Goal: Information Seeking & Learning: Learn about a topic

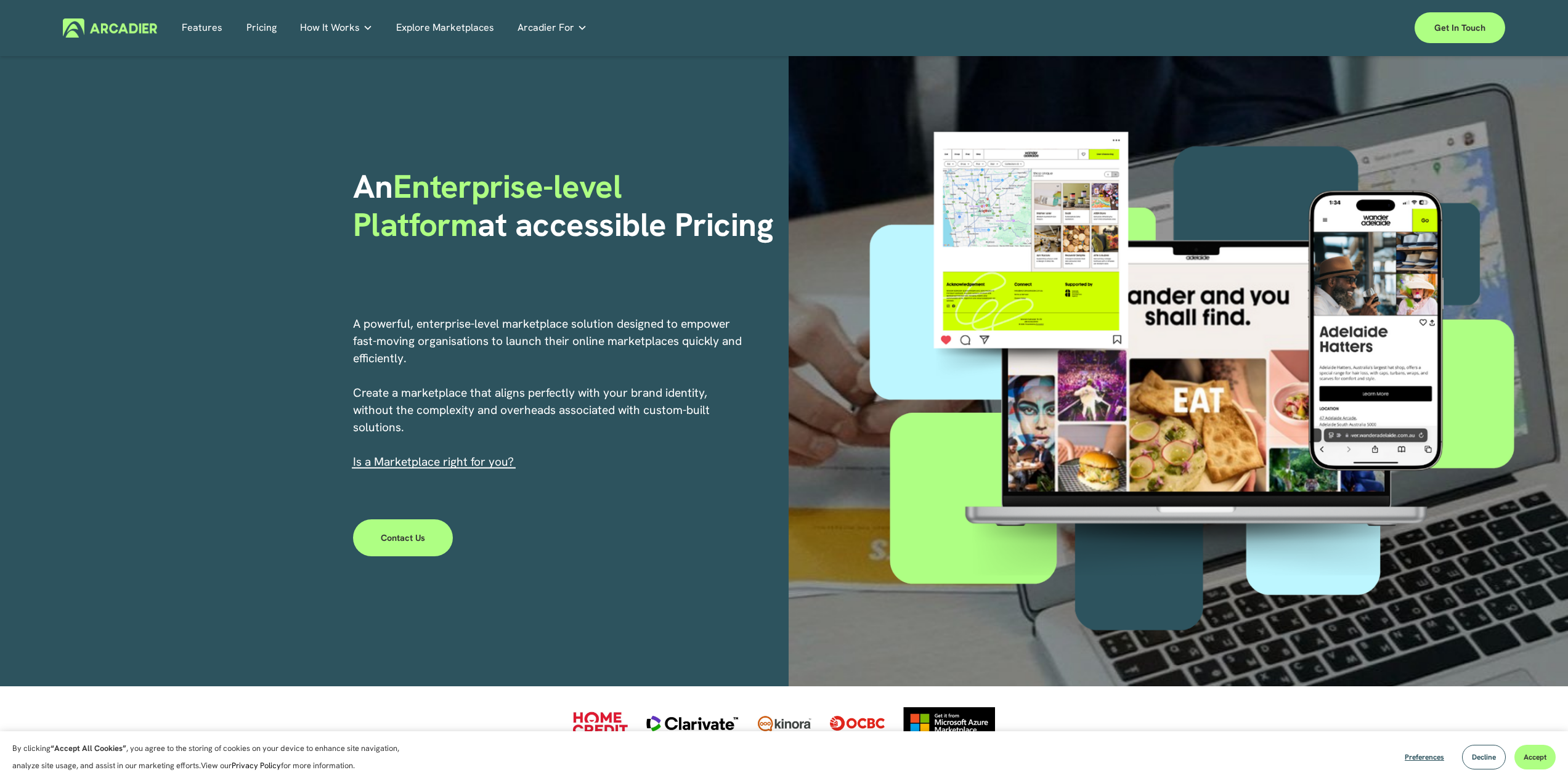
click at [264, 24] on link "Pricing" at bounding box center [262, 28] width 30 height 19
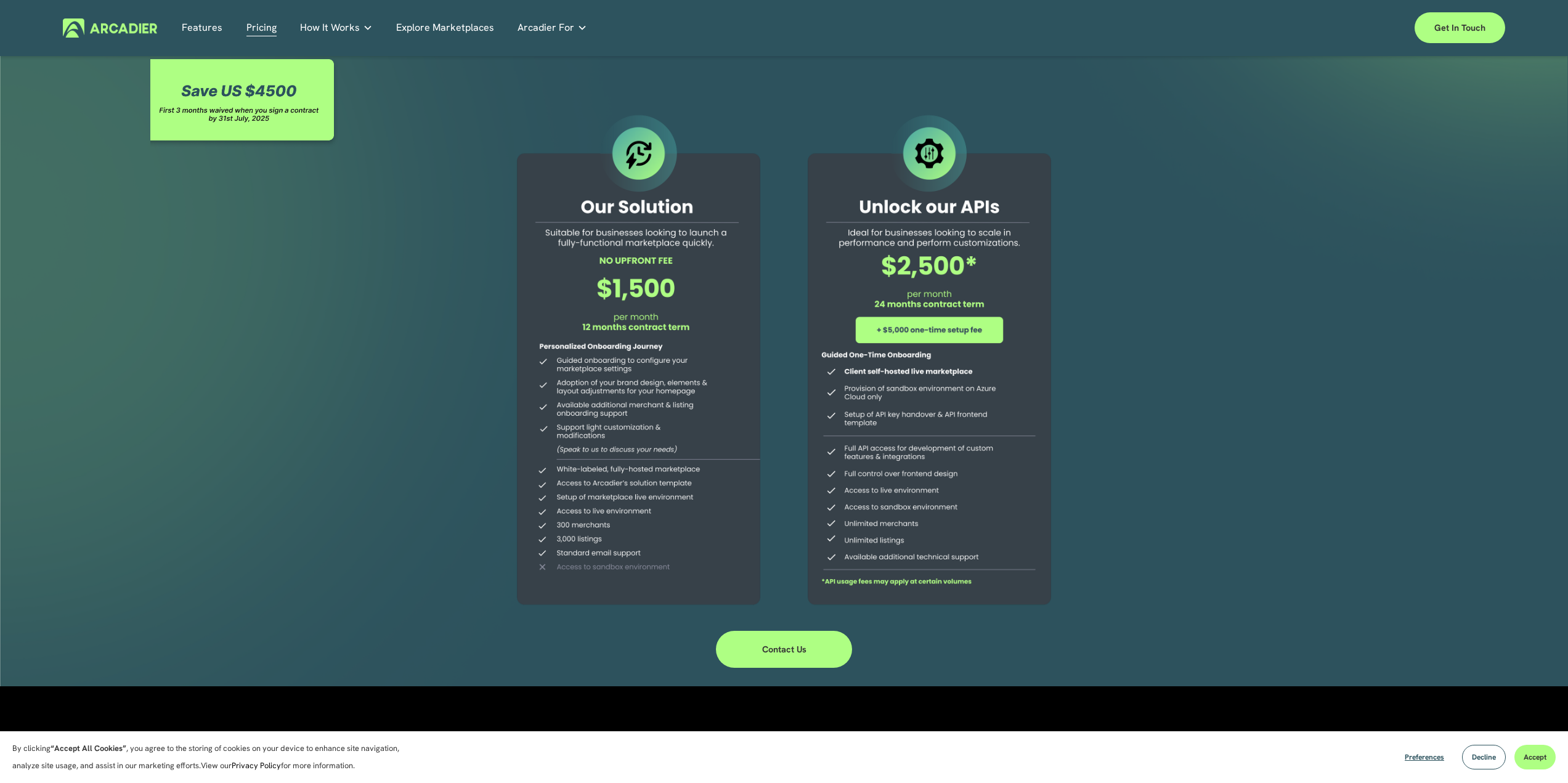
click at [95, 29] on img at bounding box center [110, 28] width 95 height 19
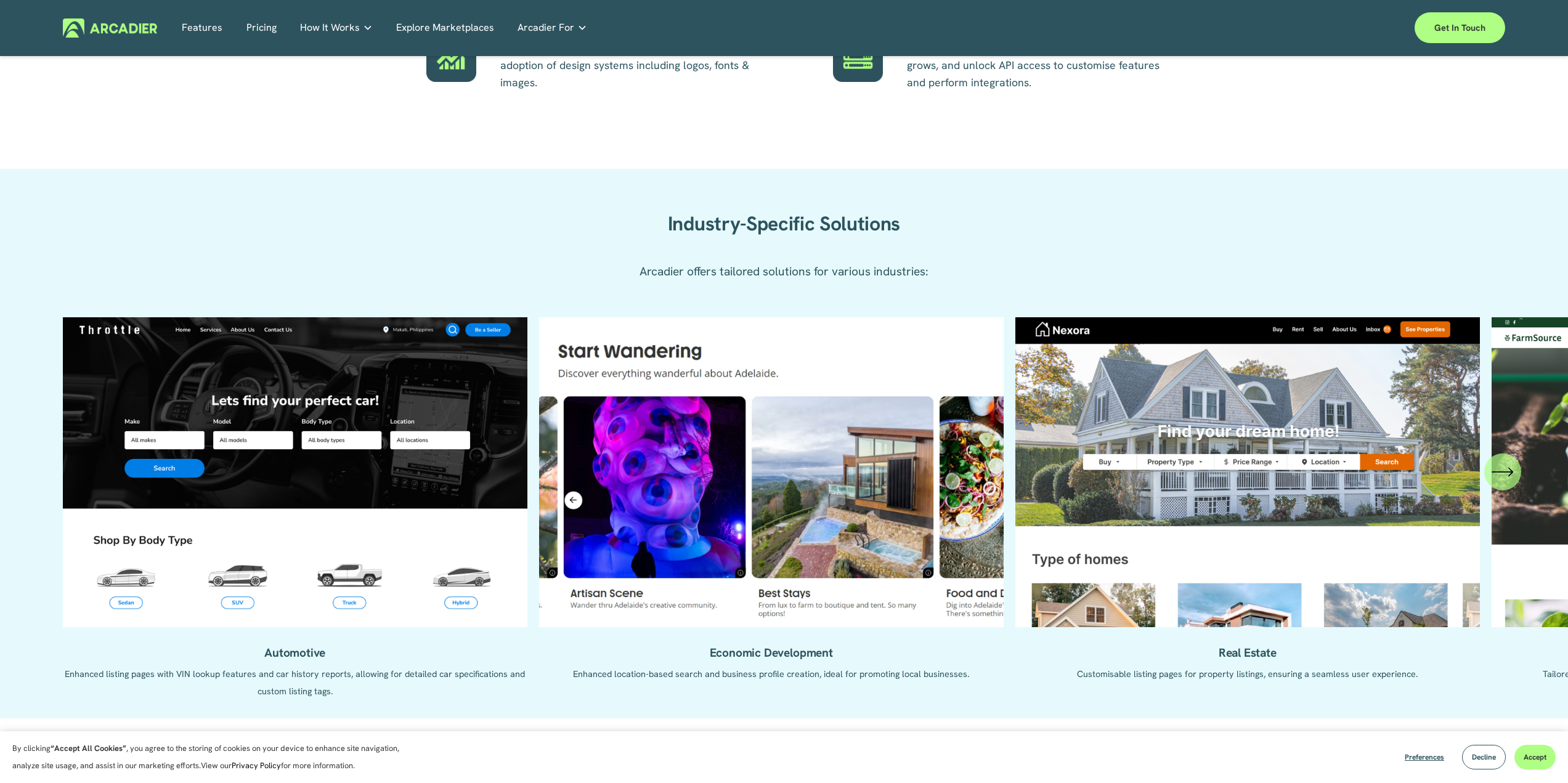
scroll to position [1047, 0]
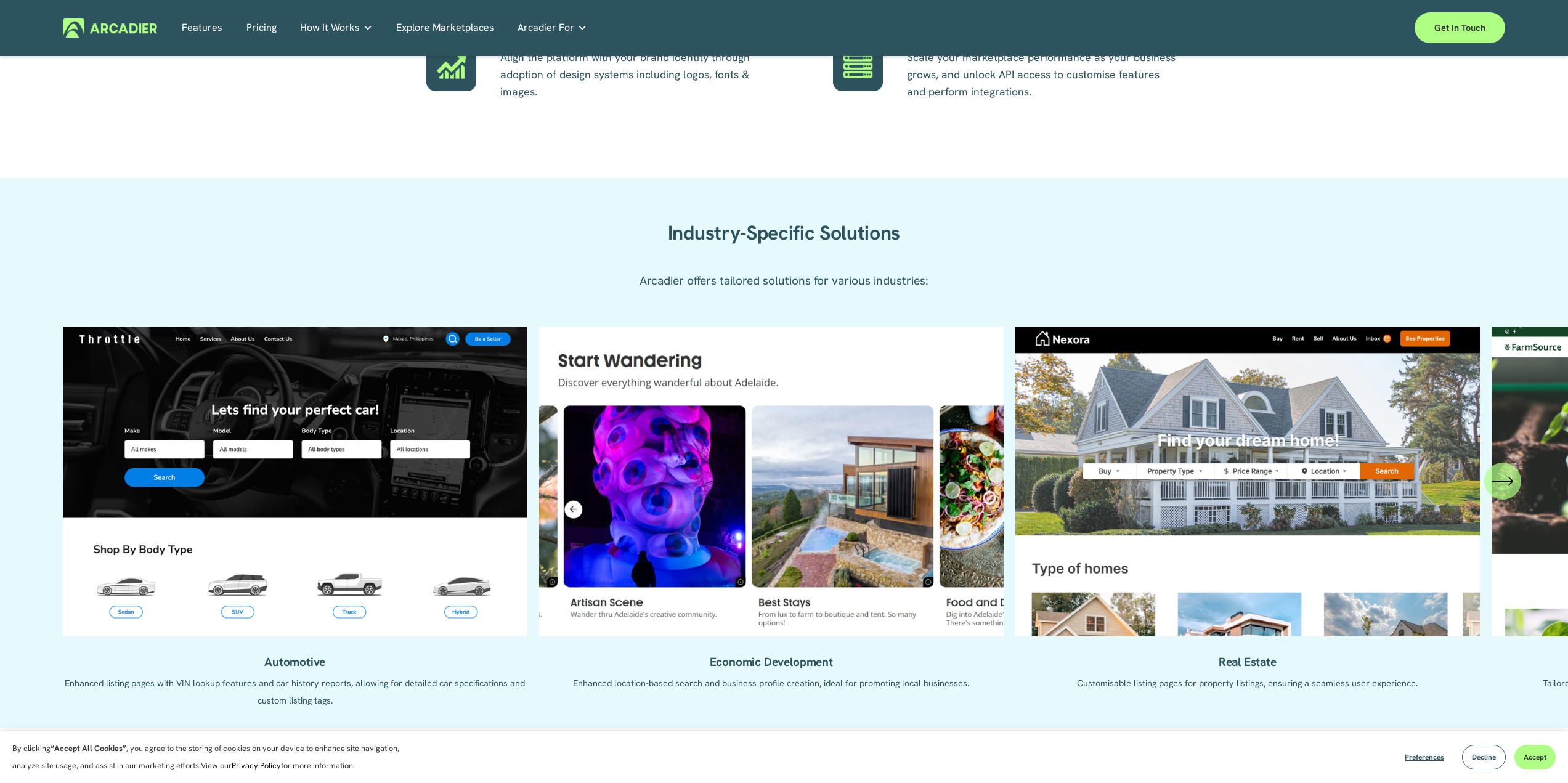
click at [1501, 492] on icon "\a \a \a Next\a \a" at bounding box center [1502, 481] width 22 height 22
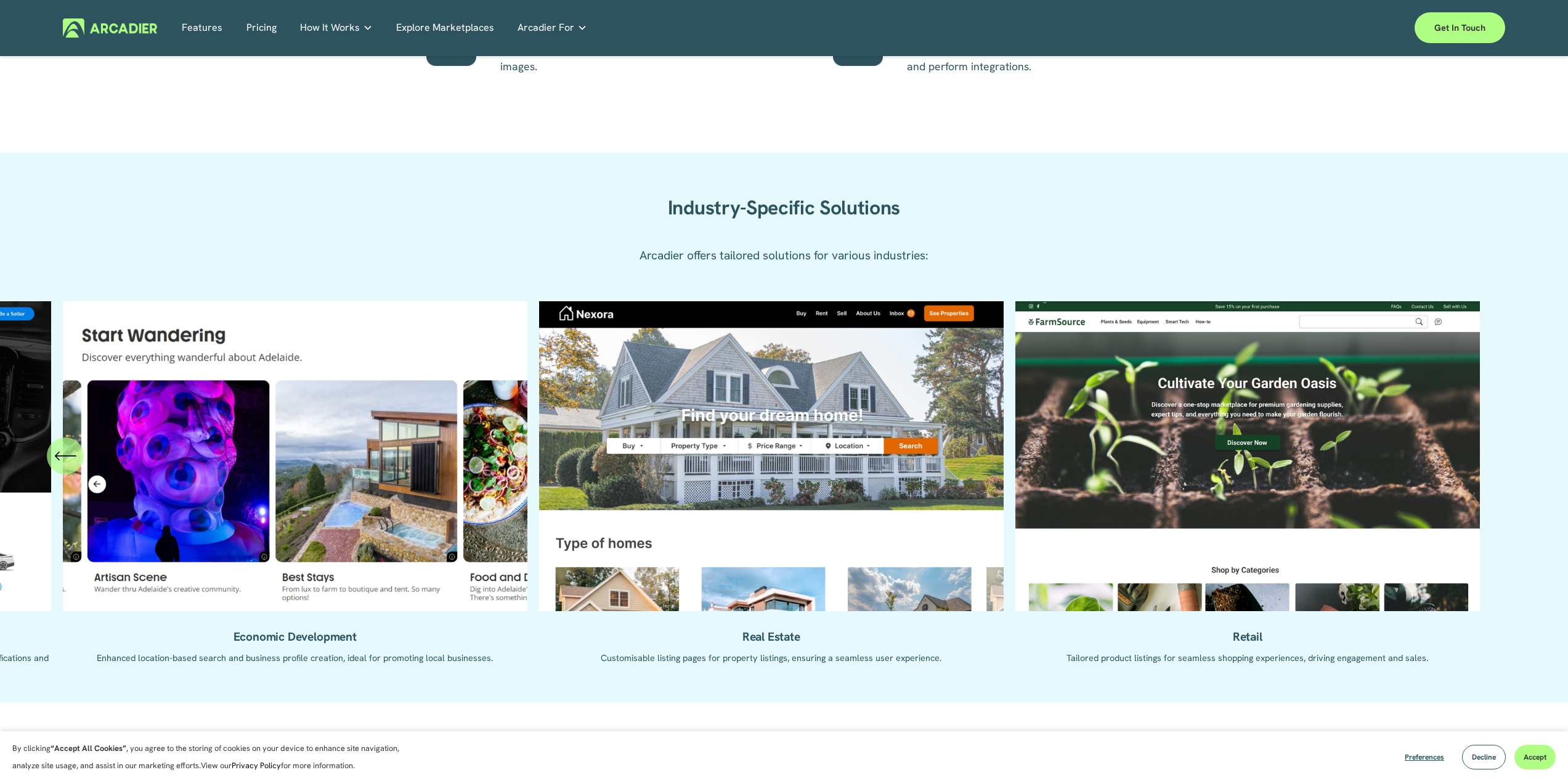
scroll to position [1109, 0]
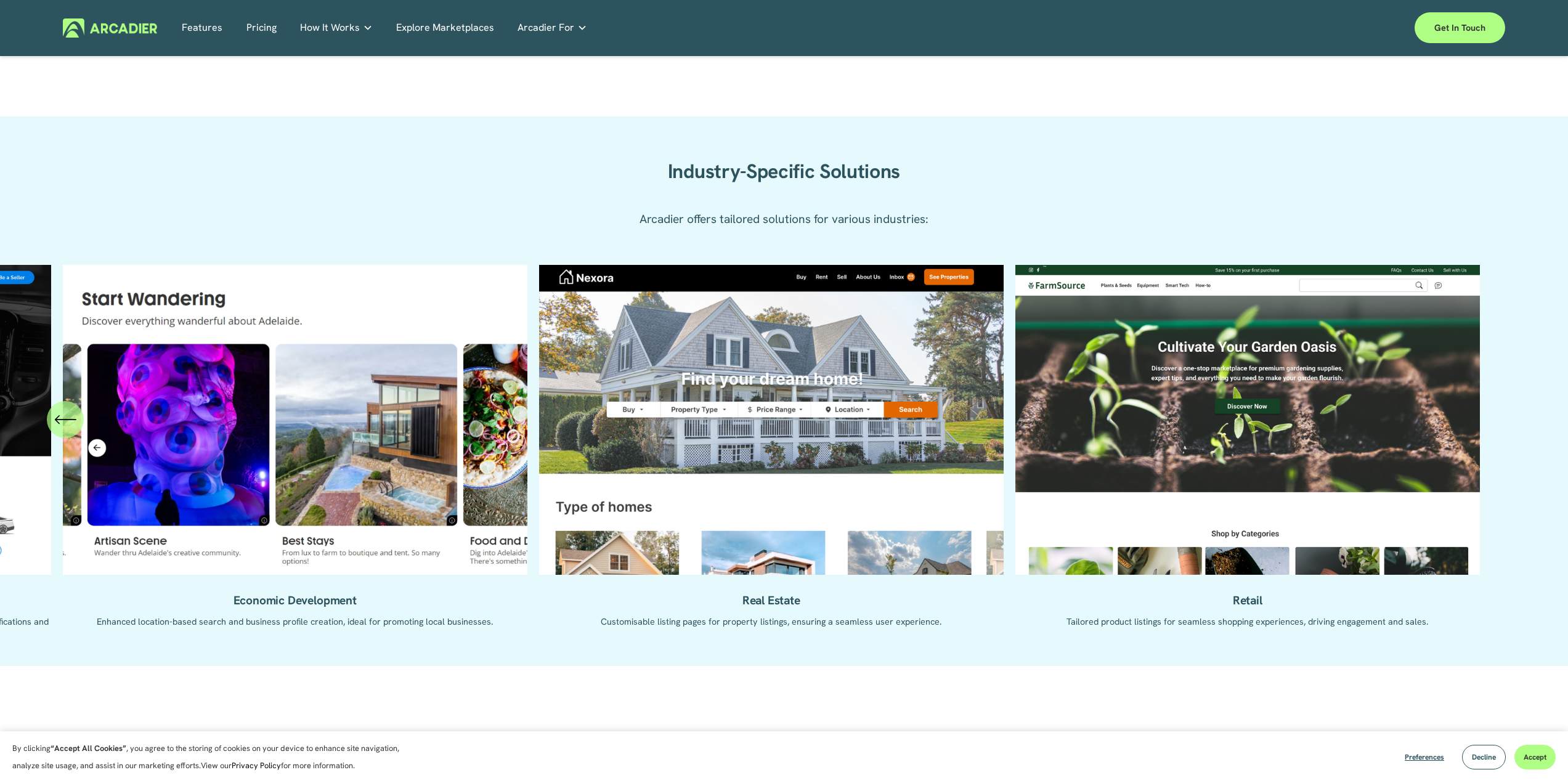
click at [77, 427] on div "\a \a Previous\a \a \a" at bounding box center [65, 419] width 37 height 37
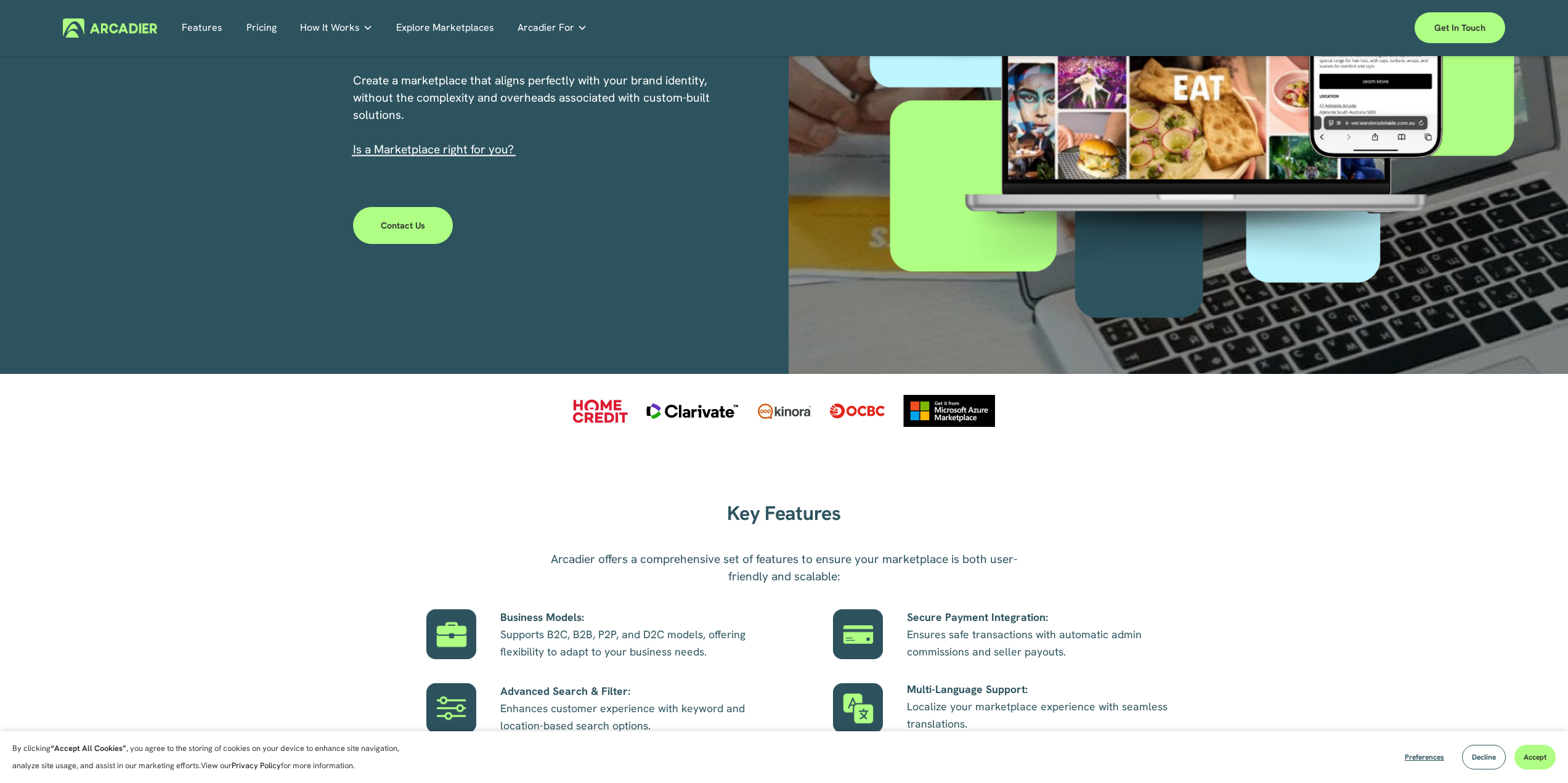
scroll to position [0, 0]
